Goal: Information Seeking & Learning: Learn about a topic

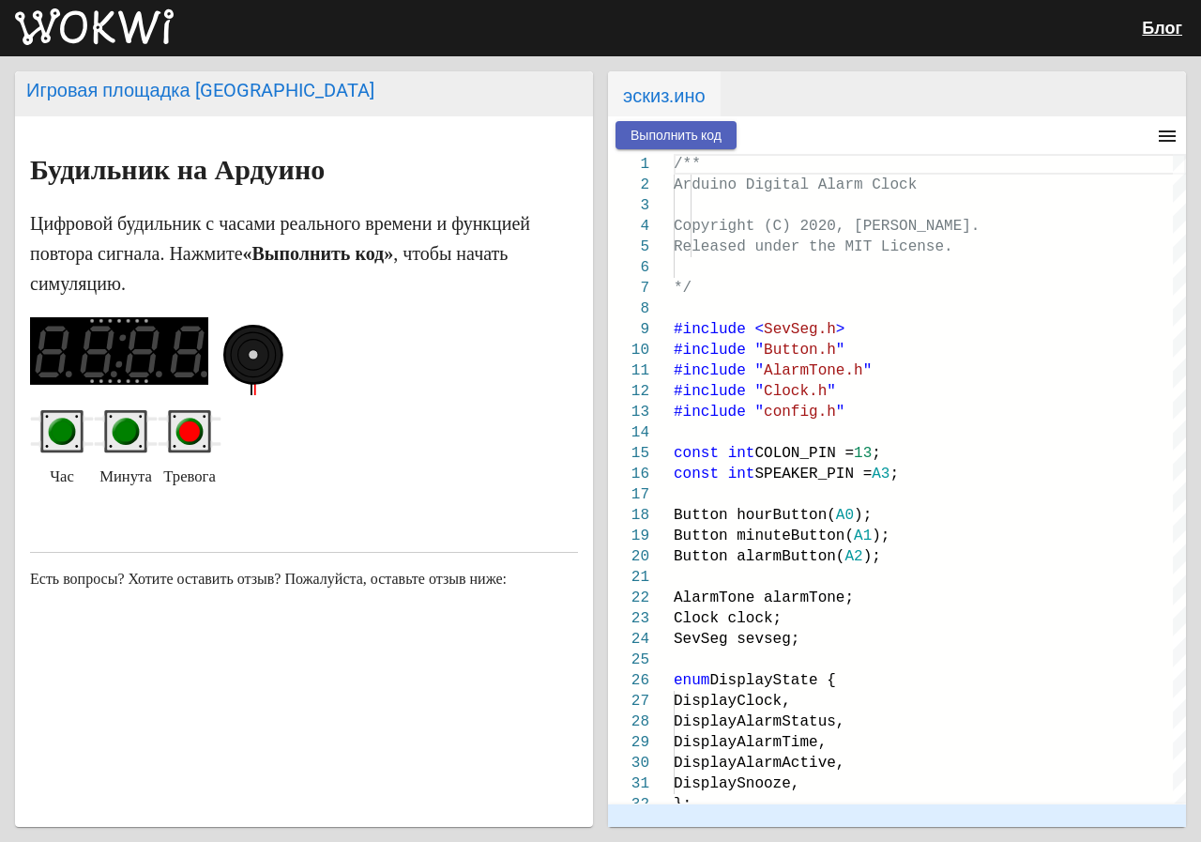
click at [655, 141] on font "Выполнить код" at bounding box center [676, 135] width 91 height 15
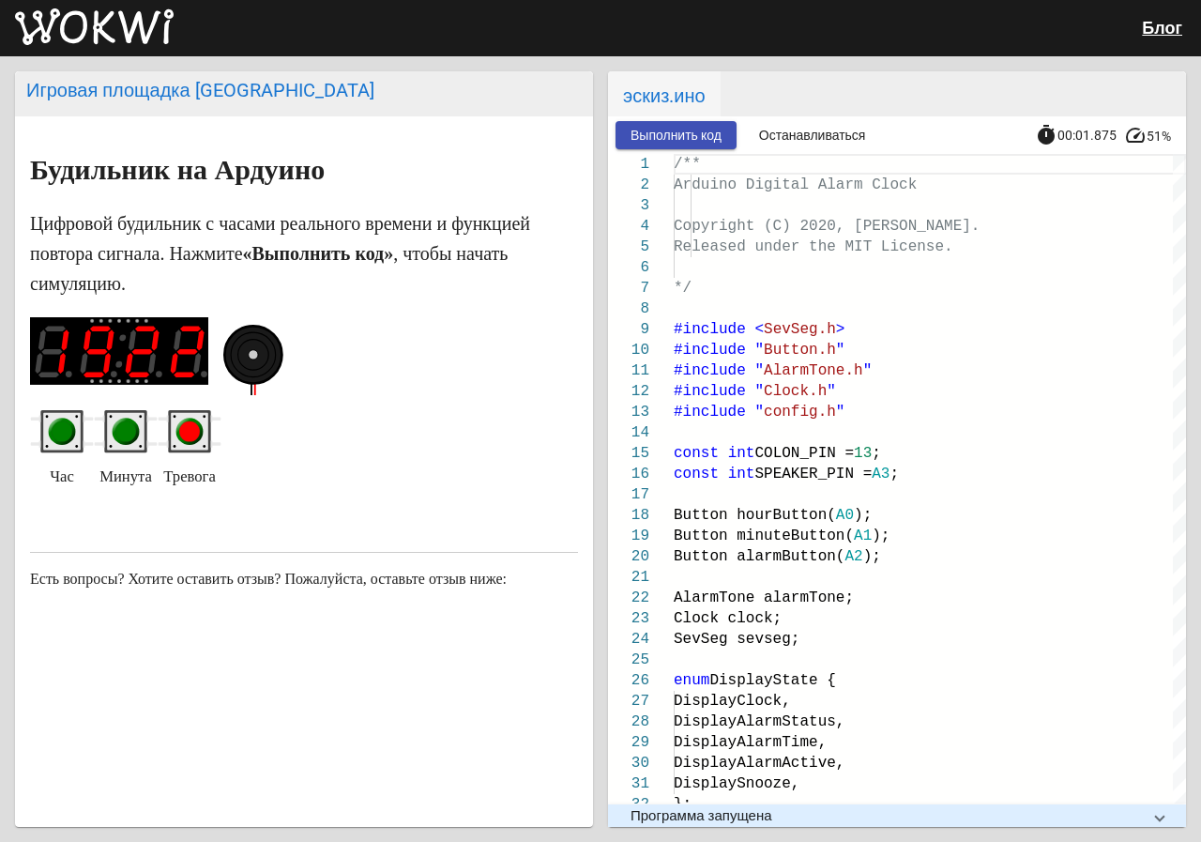
click at [191, 434] on circle "красная кнопка" at bounding box center [189, 431] width 21 height 21
click at [60, 440] on circle "зеленая кнопка" at bounding box center [62, 431] width 21 height 21
click at [114, 435] on circle "зеленая кнопка" at bounding box center [126, 432] width 27 height 27
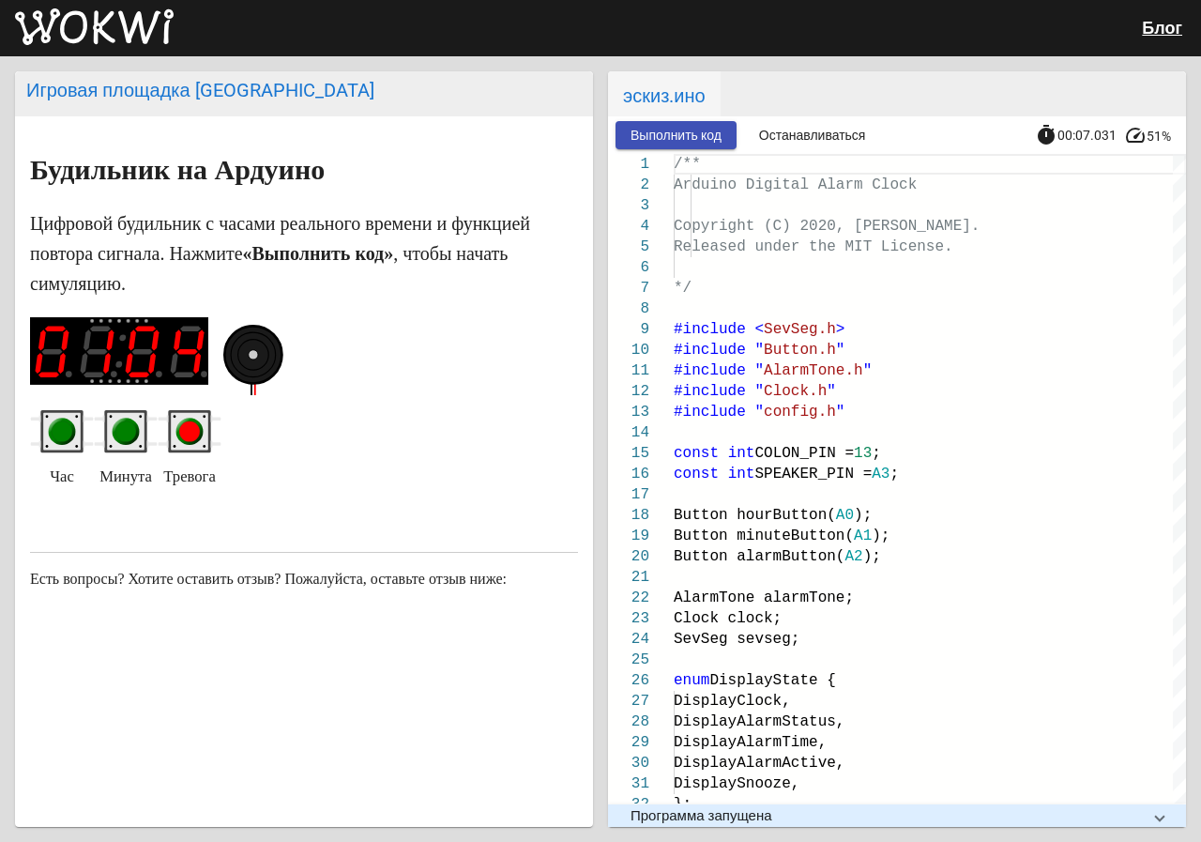
click at [114, 435] on circle "зеленая кнопка" at bounding box center [126, 432] width 27 height 27
click at [176, 435] on circle "красная кнопка" at bounding box center [189, 432] width 27 height 27
click at [180, 435] on circle "красная кнопка" at bounding box center [189, 431] width 21 height 21
click at [184, 434] on circle "красная кнопка" at bounding box center [189, 431] width 21 height 21
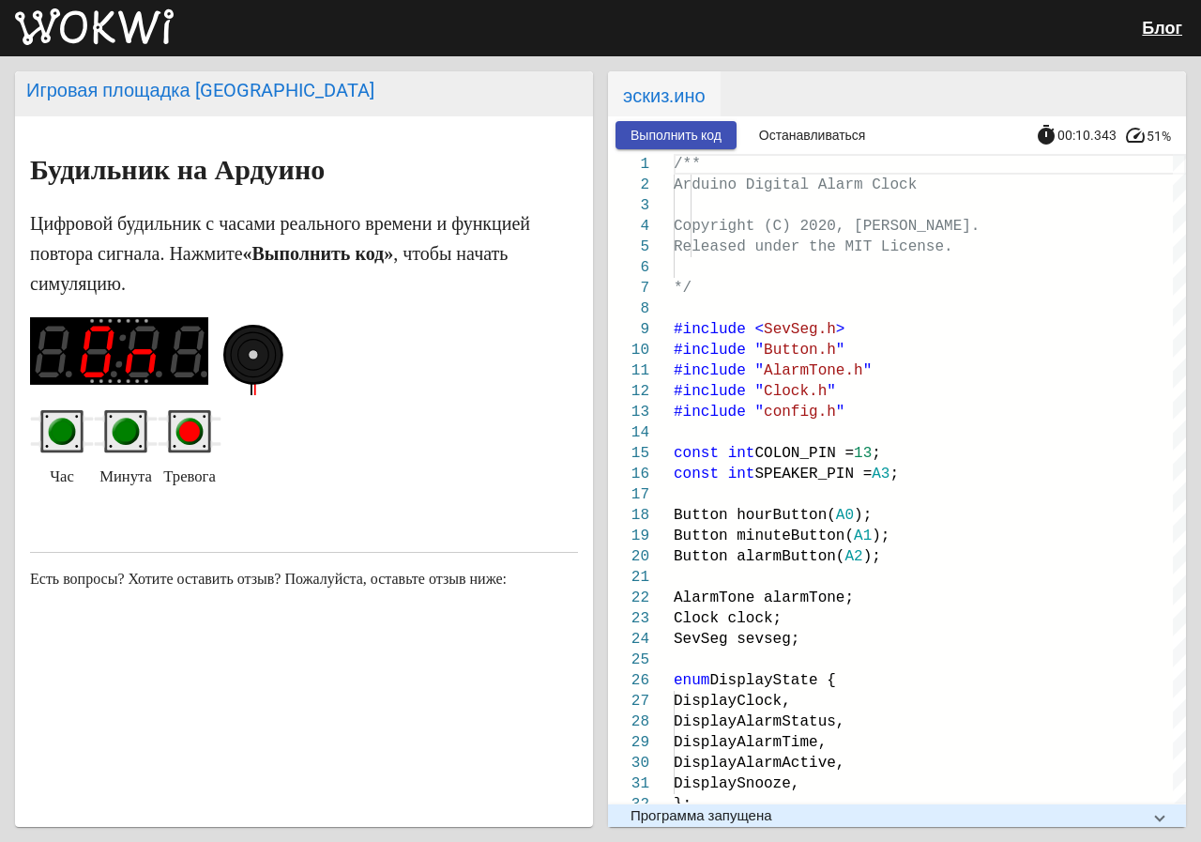
click at [131, 432] on circle "зеленая кнопка" at bounding box center [125, 431] width 21 height 21
click at [475, 364] on div at bounding box center [304, 356] width 548 height 79
click at [820, 134] on font "Останавливаться" at bounding box center [812, 135] width 107 height 15
